Goal: Task Accomplishment & Management: Manage account settings

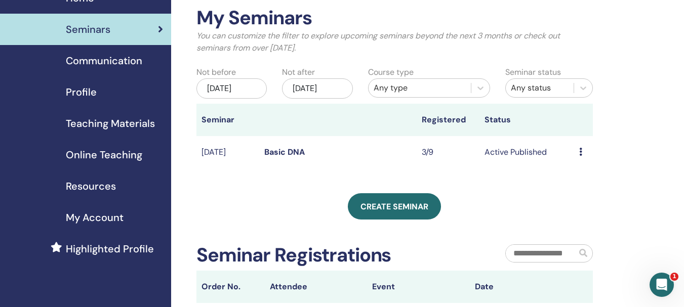
scroll to position [51, 0]
click at [103, 187] on span "Resources" at bounding box center [91, 185] width 50 height 15
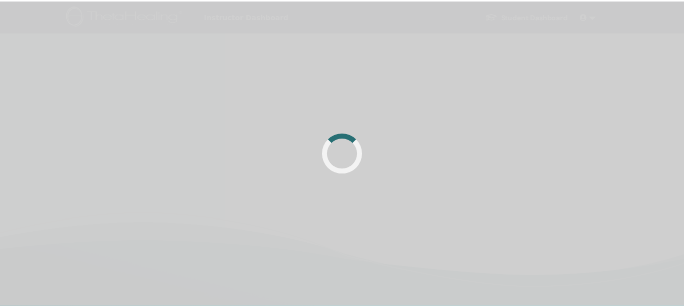
scroll to position [101, 0]
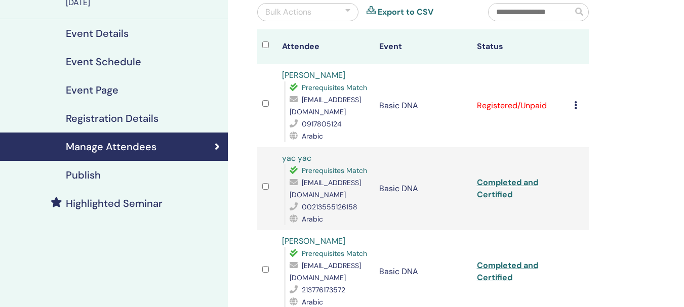
click at [575, 105] on icon at bounding box center [575, 105] width 3 height 8
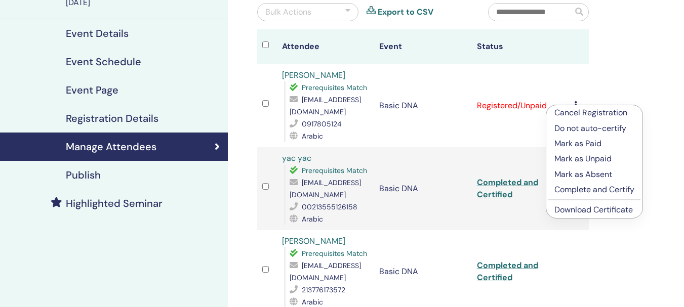
click at [604, 188] on p "Complete and Certify" at bounding box center [595, 190] width 80 height 12
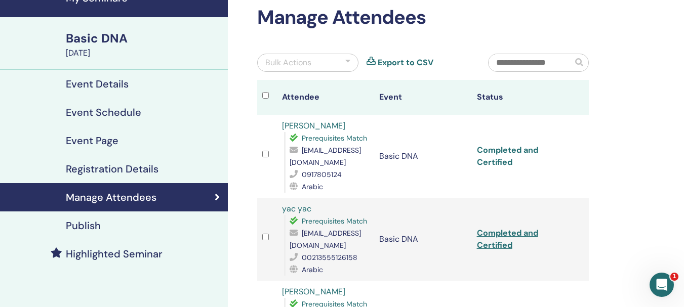
click at [489, 149] on link "Completed and Certified" at bounding box center [507, 156] width 61 height 23
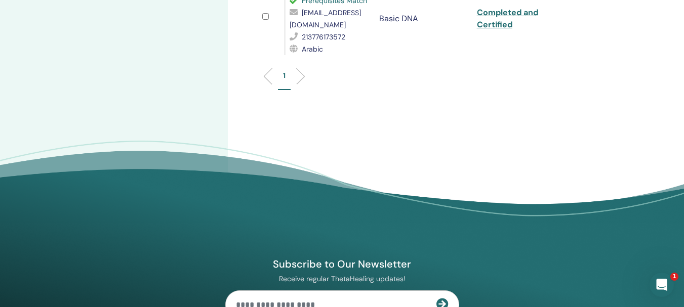
scroll to position [101, 0]
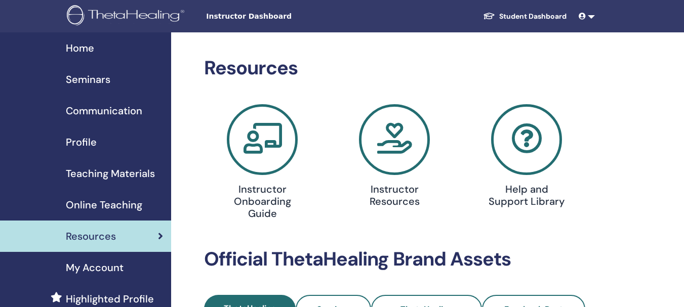
scroll to position [51, 0]
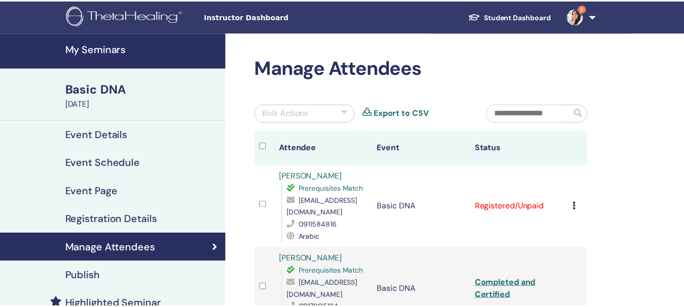
scroll to position [101, 0]
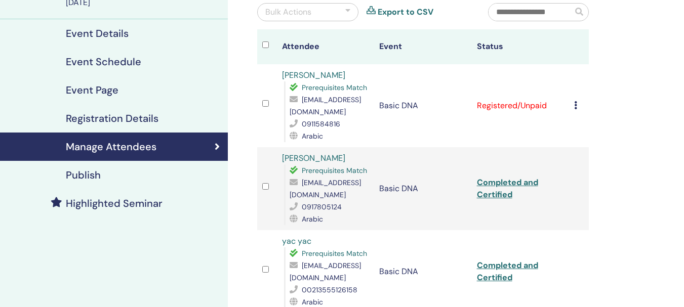
click at [573, 102] on td "Cancel Registration Do not auto-certify Mark as Paid Mark as Unpaid Mark as Abs…" at bounding box center [579, 105] width 20 height 83
click at [575, 108] on icon at bounding box center [575, 105] width 3 height 8
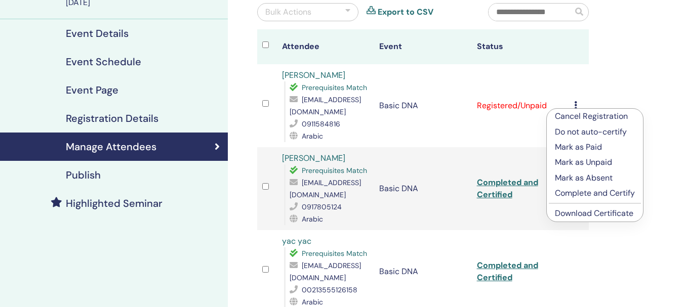
click at [569, 196] on p "Complete and Certify" at bounding box center [595, 193] width 80 height 12
